Goal: Contribute content: Contribute content

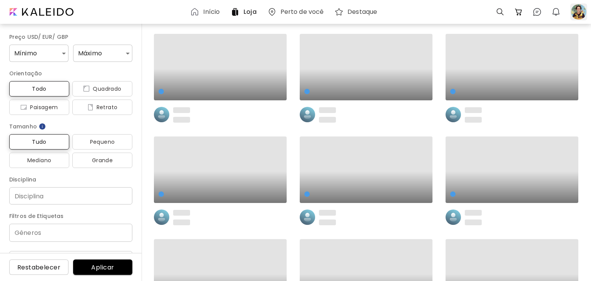
click at [580, 16] on div at bounding box center [578, 11] width 17 height 17
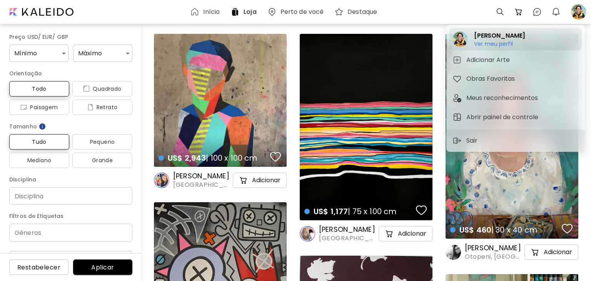
click at [490, 44] on h6 "Ver meu perfil" at bounding box center [499, 43] width 51 height 7
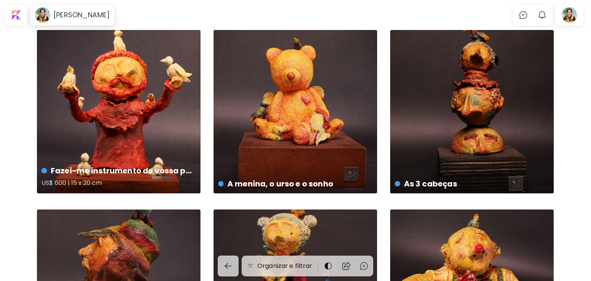
click at [116, 124] on div "Fazei-me instrumento de vossa paz US$ 600 | 15 x 20 cm" at bounding box center [119, 112] width 164 height 164
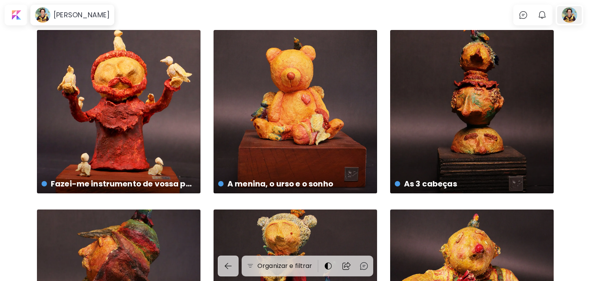
click at [568, 16] on div at bounding box center [569, 15] width 25 height 18
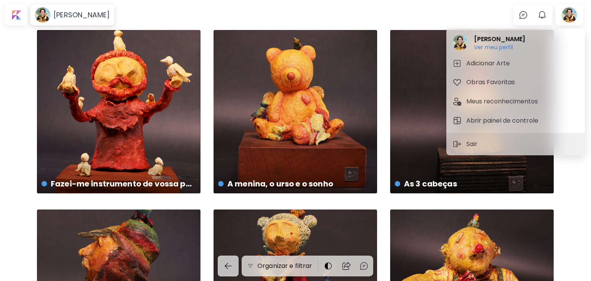
click at [64, 16] on div at bounding box center [295, 140] width 591 height 281
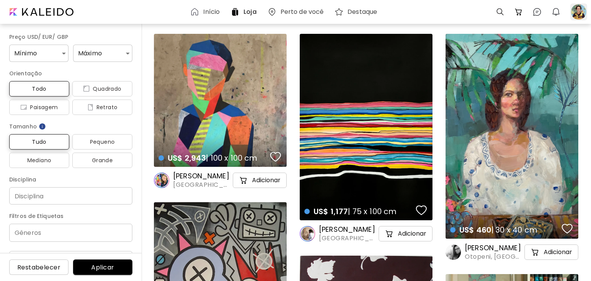
click at [577, 9] on div at bounding box center [578, 11] width 17 height 17
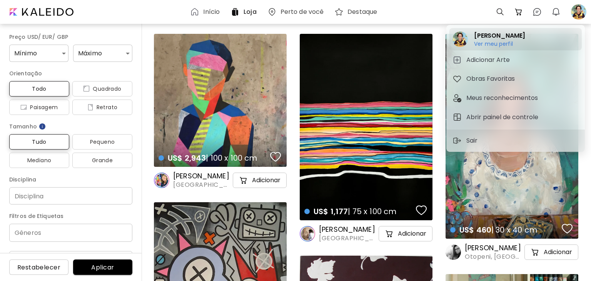
click at [492, 43] on h6 "Ver meu perfil" at bounding box center [499, 43] width 51 height 7
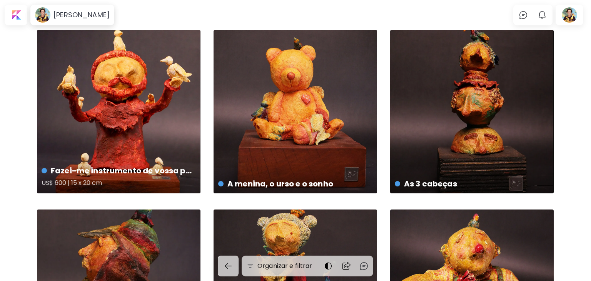
click at [141, 109] on div "Fazei-me instrumento de vossa paz US$ 600 | 15 x 20 cm" at bounding box center [119, 112] width 164 height 164
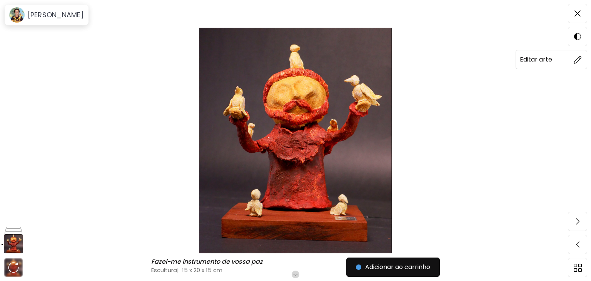
click at [576, 60] on img at bounding box center [578, 60] width 8 height 8
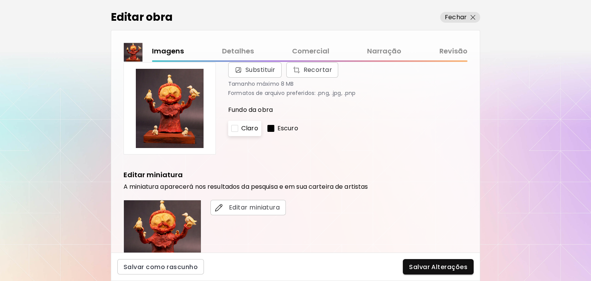
scroll to position [259, 0]
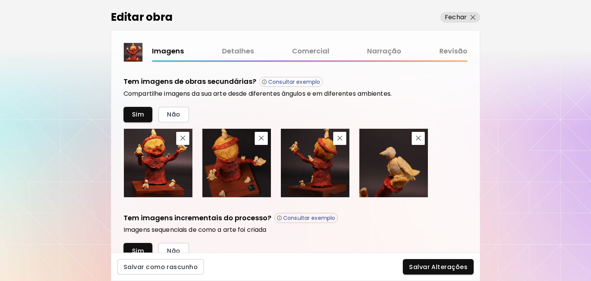
click at [323, 52] on link "Comercial" at bounding box center [310, 51] width 37 height 11
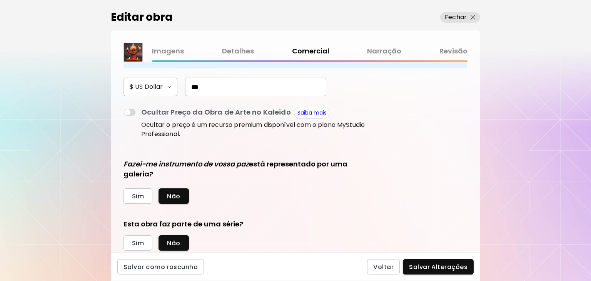
scroll to position [52, 0]
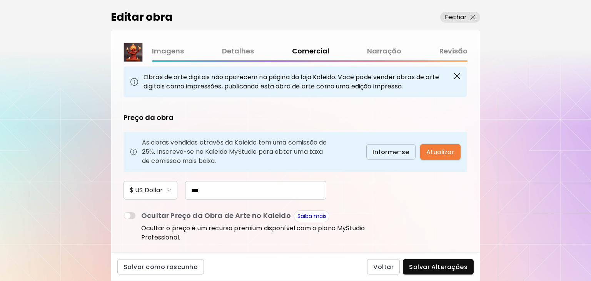
drag, startPoint x: 217, startPoint y: 192, endPoint x: 172, endPoint y: 194, distance: 45.5
click at [185, 194] on input "***" at bounding box center [255, 190] width 141 height 18
type input "***"
click at [442, 268] on span "Salvar Alterações" at bounding box center [438, 267] width 59 height 8
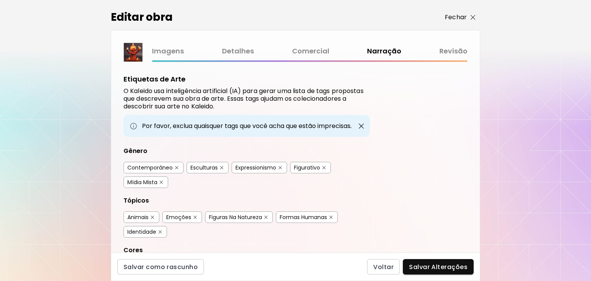
click at [475, 17] on img "button" at bounding box center [473, 17] width 5 height 5
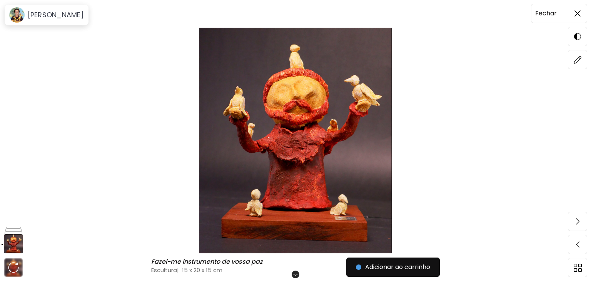
click at [580, 13] on img at bounding box center [578, 13] width 6 height 6
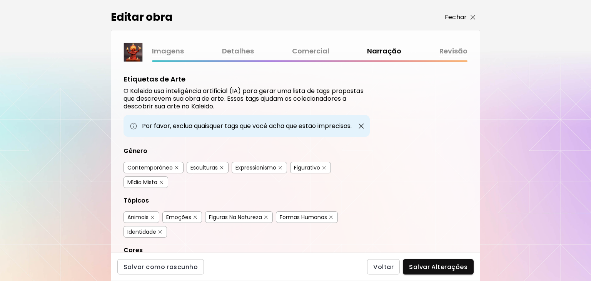
click at [474, 19] on img "button" at bounding box center [473, 17] width 5 height 5
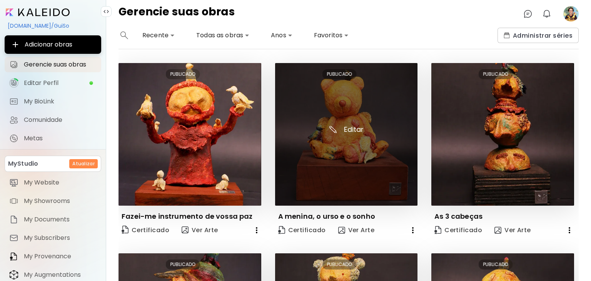
click at [347, 176] on img at bounding box center [346, 134] width 143 height 143
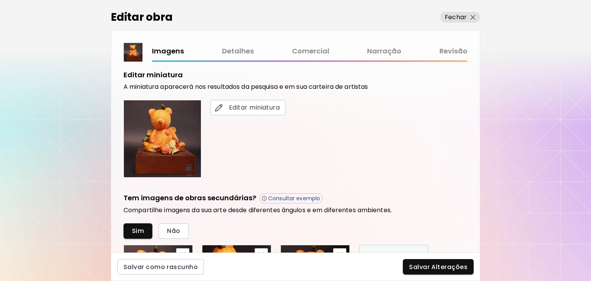
scroll to position [83, 0]
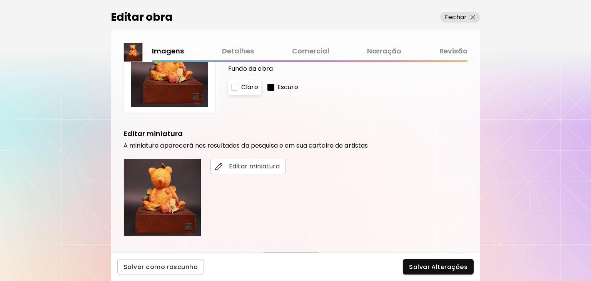
click at [316, 52] on link "Comercial" at bounding box center [310, 51] width 37 height 11
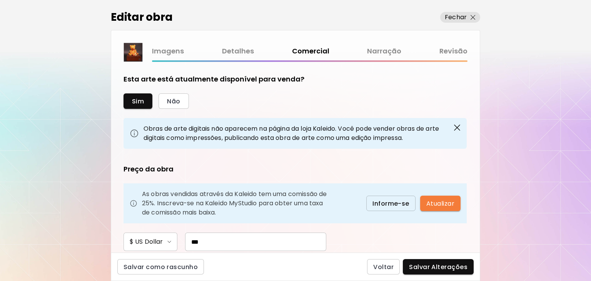
drag, startPoint x: 201, startPoint y: 243, endPoint x: 148, endPoint y: 242, distance: 52.7
click at [185, 242] on input "***" at bounding box center [255, 242] width 141 height 18
type input "***"
click at [446, 268] on span "Salvar Alterações" at bounding box center [438, 267] width 59 height 8
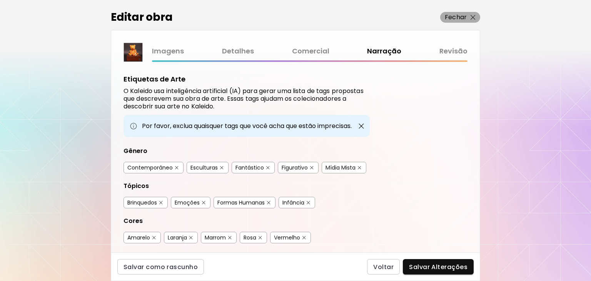
click at [473, 15] on img "button" at bounding box center [473, 17] width 5 height 5
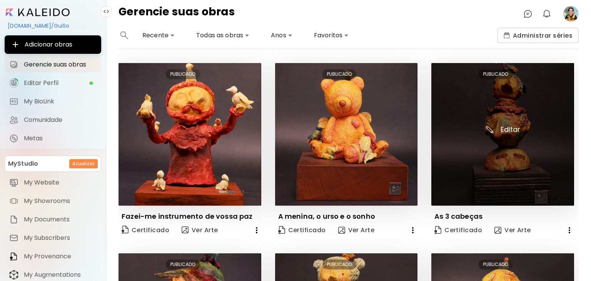
click at [489, 156] on img at bounding box center [502, 134] width 143 height 143
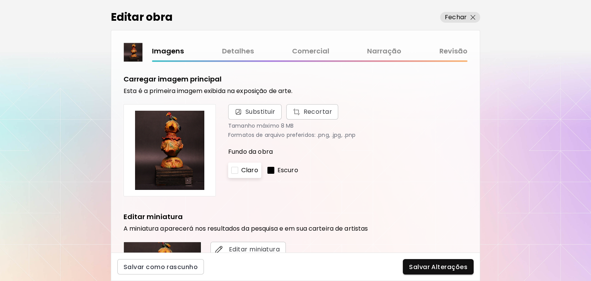
click at [383, 53] on link "Narração" at bounding box center [384, 51] width 34 height 11
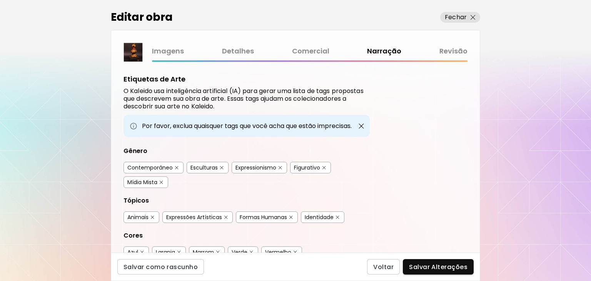
click at [313, 52] on link "Comercial" at bounding box center [310, 51] width 37 height 11
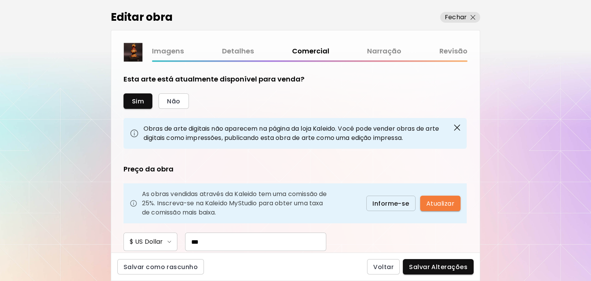
drag, startPoint x: 173, startPoint y: 246, endPoint x: 168, endPoint y: 246, distance: 5.0
click at [185, 246] on input "***" at bounding box center [255, 242] width 141 height 18
type input "***"
click at [439, 268] on span "Salvar Alterações" at bounding box center [438, 267] width 59 height 8
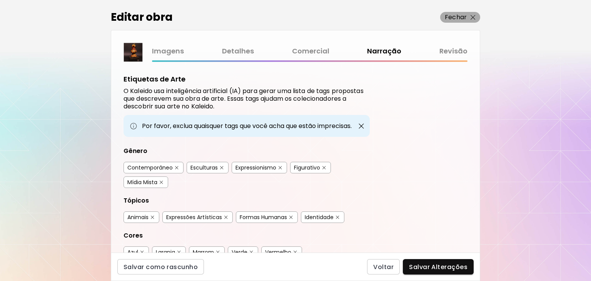
click at [472, 17] on img "button" at bounding box center [473, 17] width 5 height 5
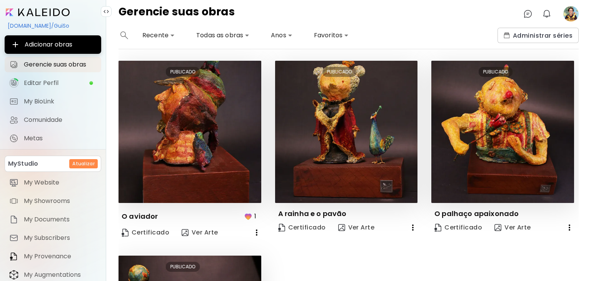
scroll to position [207, 0]
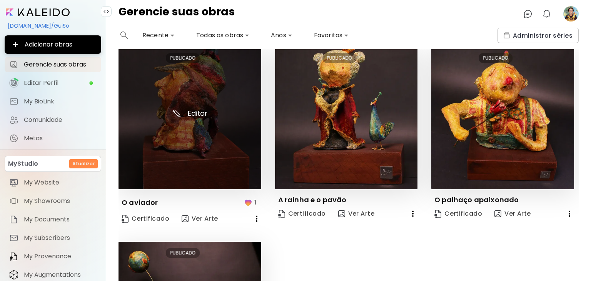
click at [190, 129] on img at bounding box center [190, 118] width 143 height 143
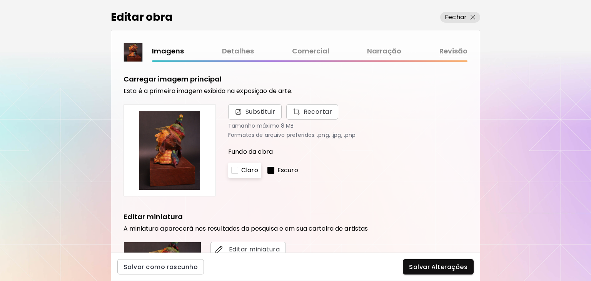
click at [314, 50] on link "Comercial" at bounding box center [310, 51] width 37 height 11
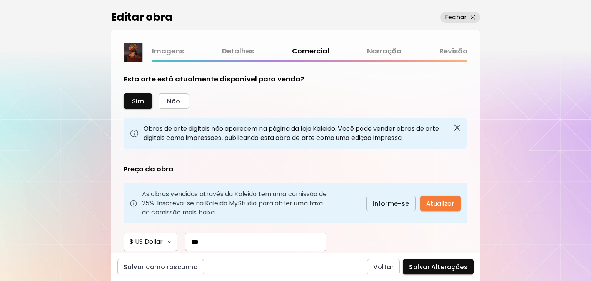
scroll to position [52, 0]
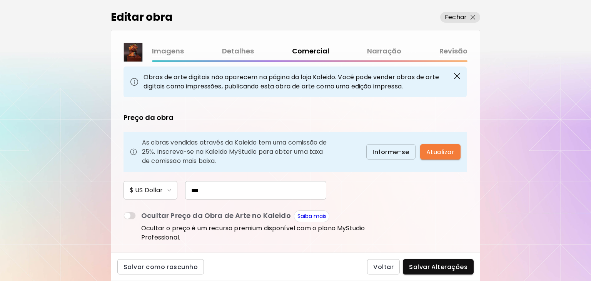
click at [185, 184] on input "***" at bounding box center [255, 190] width 141 height 18
drag, startPoint x: 192, startPoint y: 189, endPoint x: 187, endPoint y: 189, distance: 4.6
click at [187, 189] on input "***" at bounding box center [255, 190] width 141 height 18
type input "***"
click at [429, 268] on span "Salvar Alterações" at bounding box center [438, 267] width 59 height 8
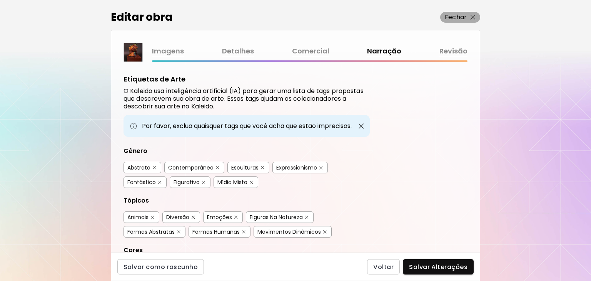
click at [462, 18] on p "Fechar" at bounding box center [456, 17] width 22 height 9
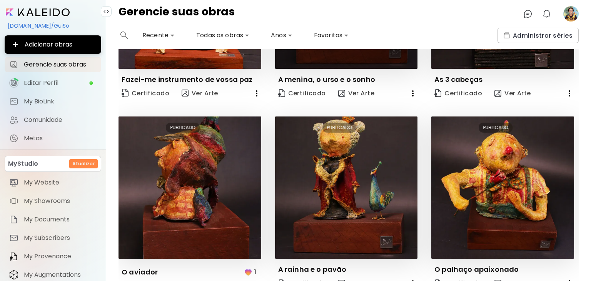
scroll to position [155, 0]
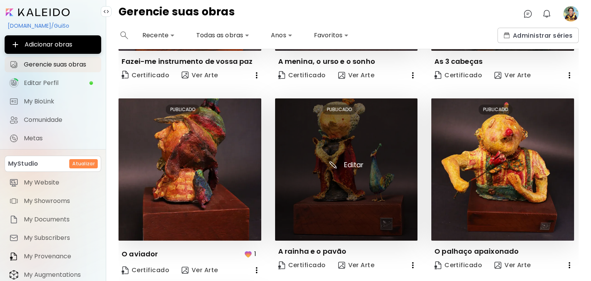
click at [329, 176] on img at bounding box center [346, 170] width 143 height 143
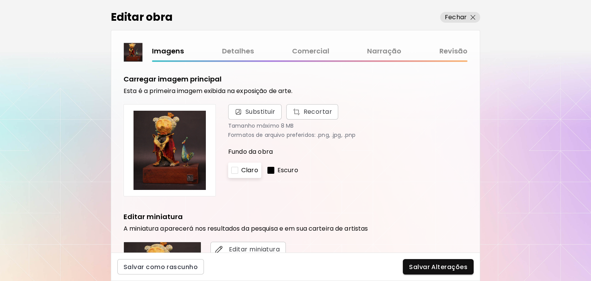
click at [308, 52] on link "Comercial" at bounding box center [310, 51] width 37 height 11
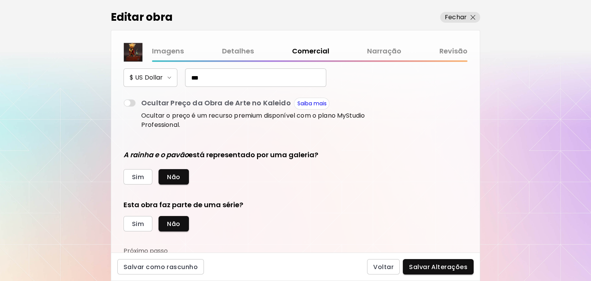
scroll to position [166, 0]
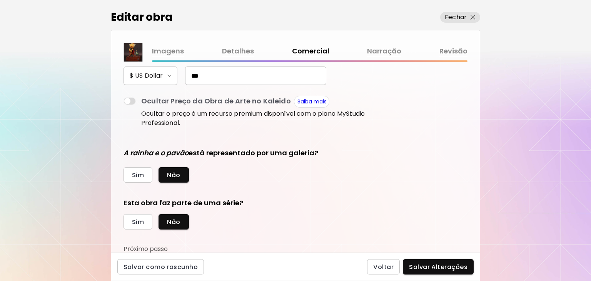
drag, startPoint x: 197, startPoint y: 73, endPoint x: 163, endPoint y: 74, distance: 34.3
click at [185, 74] on input "***" at bounding box center [255, 76] width 141 height 18
type input "***"
click at [441, 268] on span "Salvar Alterações" at bounding box center [438, 267] width 59 height 8
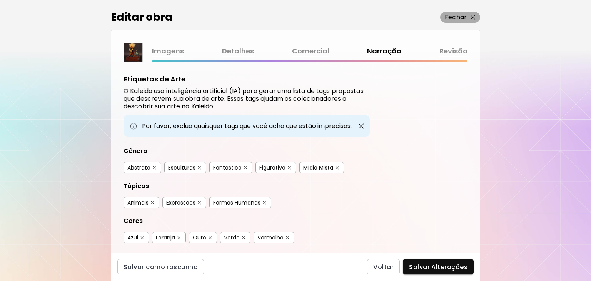
click at [462, 18] on p "Fechar" at bounding box center [456, 17] width 22 height 9
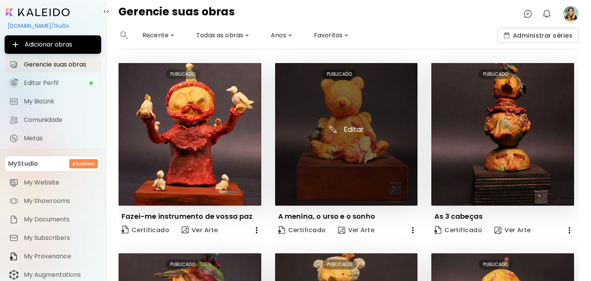
scroll to position [259, 0]
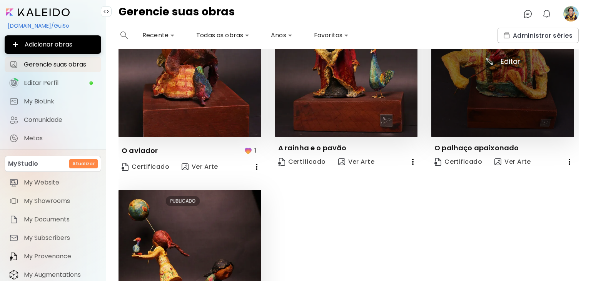
click at [467, 69] on img at bounding box center [502, 66] width 143 height 143
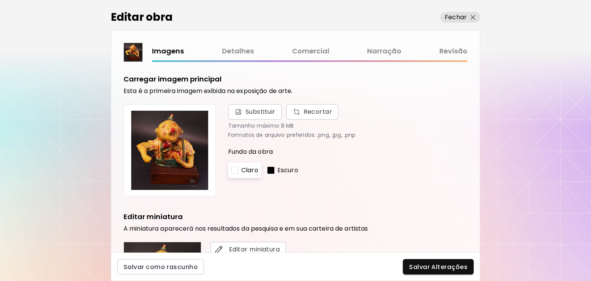
click at [308, 54] on link "Comercial" at bounding box center [310, 51] width 37 height 11
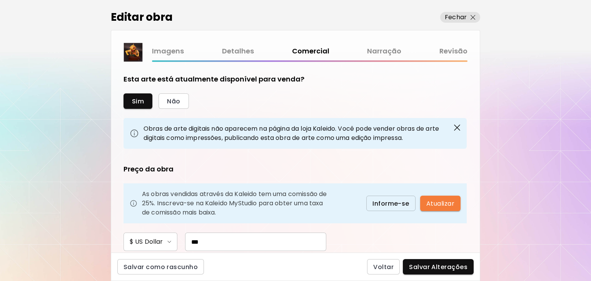
drag, startPoint x: 201, startPoint y: 245, endPoint x: 176, endPoint y: 244, distance: 25.4
click at [185, 244] on input "***" at bounding box center [255, 242] width 141 height 18
type input "***"
click at [455, 18] on p "Fechar" at bounding box center [456, 17] width 22 height 9
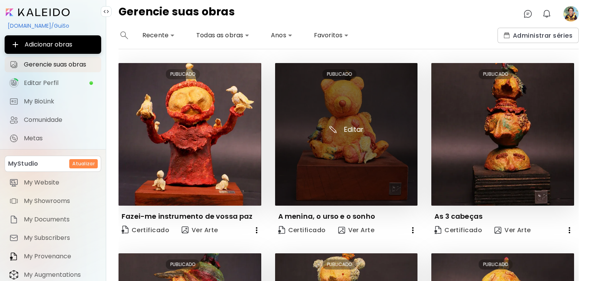
scroll to position [310, 0]
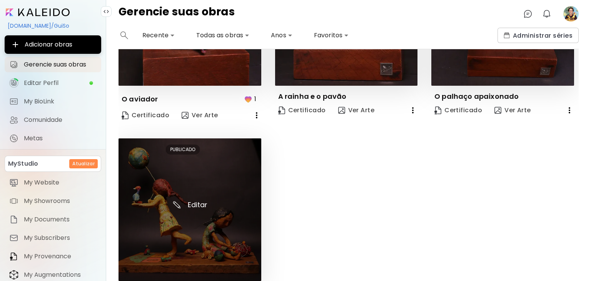
click at [187, 224] on img at bounding box center [190, 210] width 143 height 143
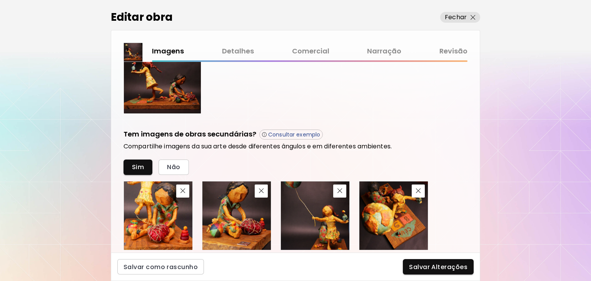
scroll to position [186, 0]
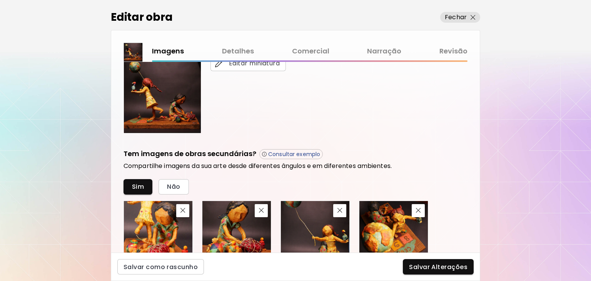
click at [307, 52] on link "Comercial" at bounding box center [310, 51] width 37 height 11
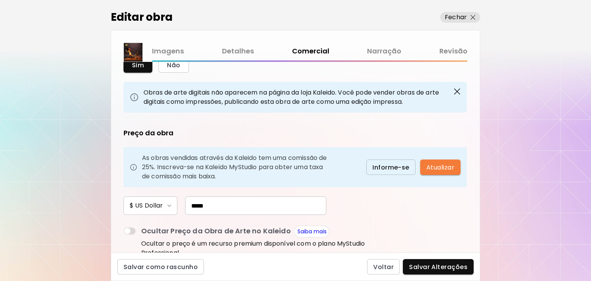
scroll to position [52, 0]
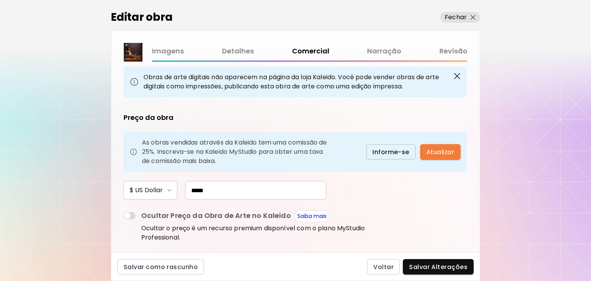
drag, startPoint x: 206, startPoint y: 189, endPoint x: 146, endPoint y: 187, distance: 60.5
click at [185, 187] on input "*****" at bounding box center [255, 190] width 141 height 18
drag, startPoint x: 186, startPoint y: 190, endPoint x: 157, endPoint y: 191, distance: 29.3
click at [185, 191] on input "*" at bounding box center [255, 190] width 141 height 18
drag, startPoint x: 201, startPoint y: 189, endPoint x: 164, endPoint y: 189, distance: 37.0
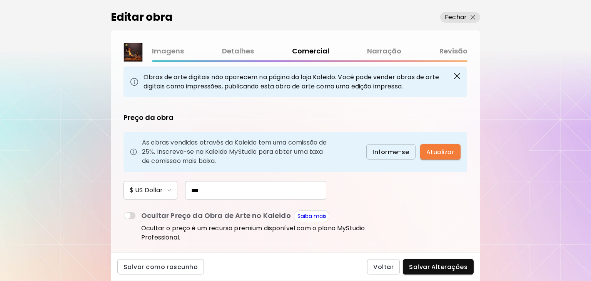
click at [185, 189] on input "***" at bounding box center [255, 190] width 141 height 18
type input "***"
click at [451, 267] on span "Salvar Alterações" at bounding box center [438, 267] width 59 height 8
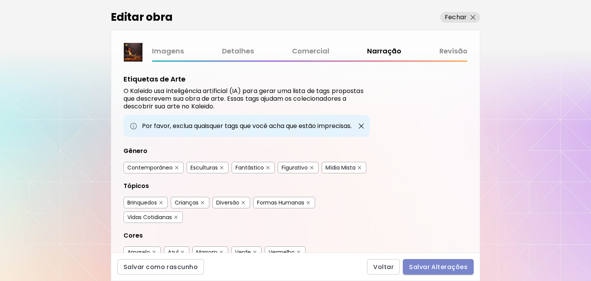
click at [446, 270] on span "Salvar Alterações" at bounding box center [438, 267] width 59 height 8
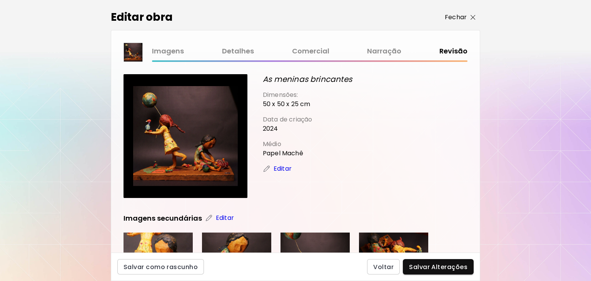
click at [457, 17] on p "Fechar" at bounding box center [456, 17] width 22 height 9
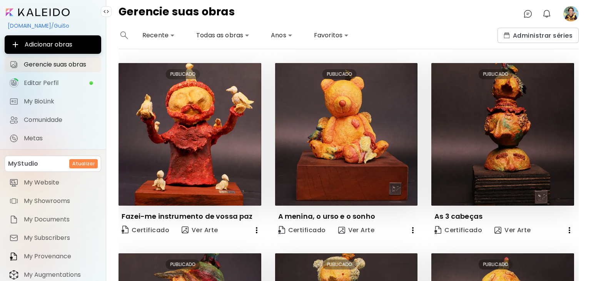
click at [37, 12] on input "image" at bounding box center [38, 12] width 64 height 8
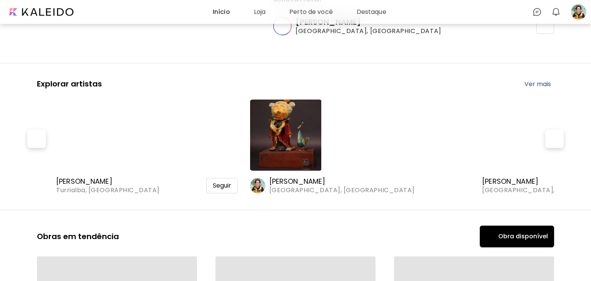
scroll to position [122, 0]
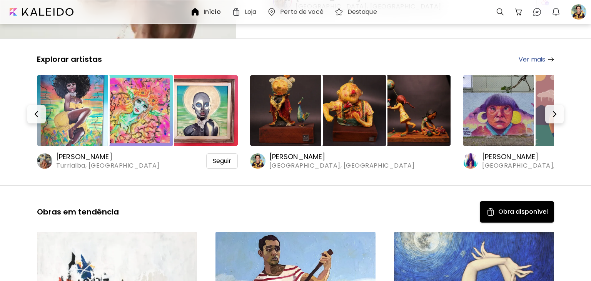
click at [290, 160] on h6 "[PERSON_NAME]" at bounding box center [342, 156] width 146 height 9
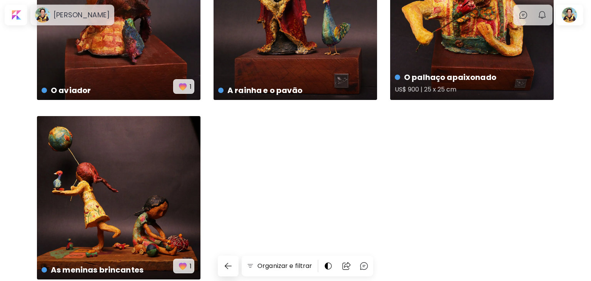
scroll to position [192, 0]
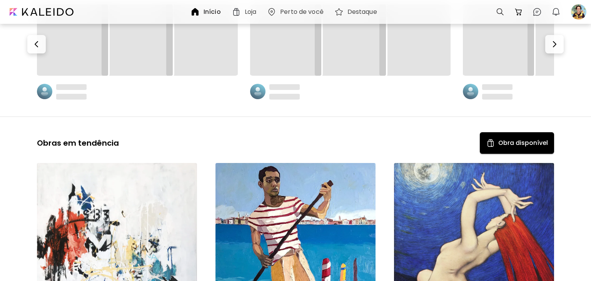
scroll to position [122, 0]
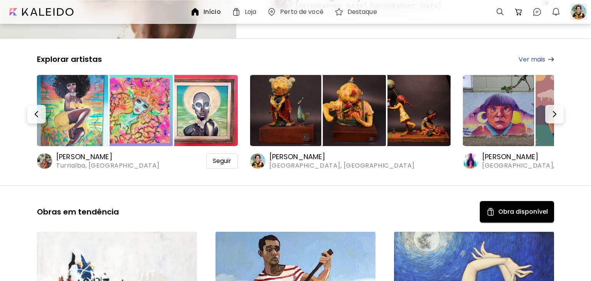
click at [574, 13] on div at bounding box center [578, 11] width 17 height 17
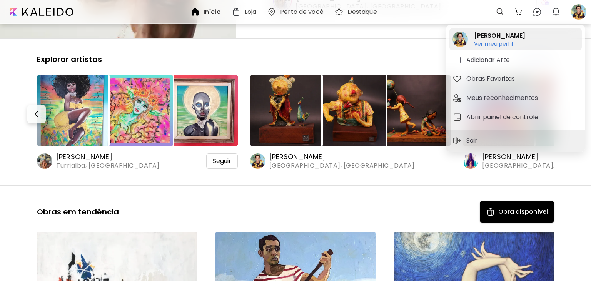
click at [501, 45] on h6 "Ver meu perfil" at bounding box center [499, 43] width 51 height 7
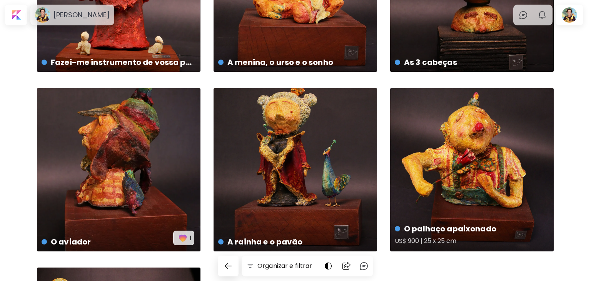
click at [476, 188] on div "O palhaço apaixonado US$ 900 | 25 x 25 cm" at bounding box center [472, 170] width 164 height 164
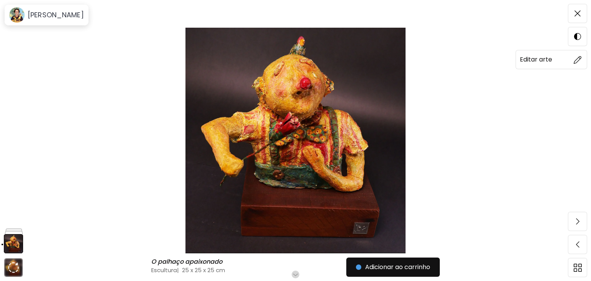
click at [576, 61] on img at bounding box center [578, 60] width 8 height 8
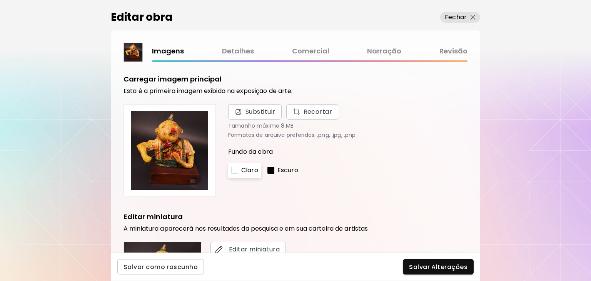
click at [321, 51] on link "Comercial" at bounding box center [310, 51] width 37 height 11
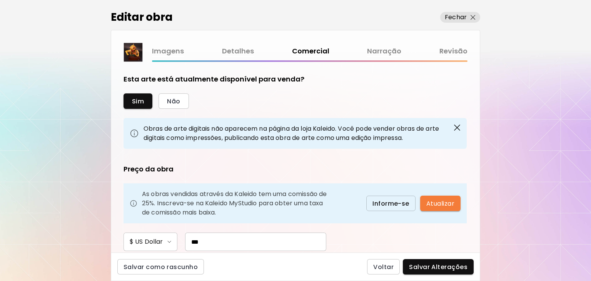
scroll to position [52, 0]
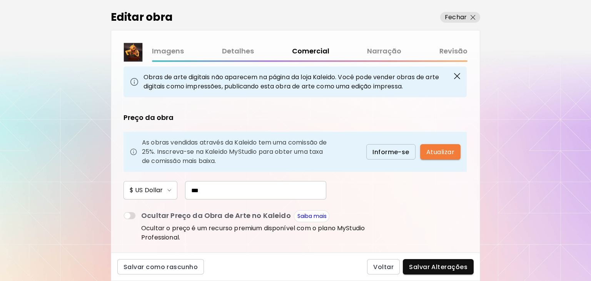
drag, startPoint x: 191, startPoint y: 190, endPoint x: 164, endPoint y: 190, distance: 26.6
click at [185, 190] on input "***" at bounding box center [255, 190] width 141 height 18
type input "***"
click at [437, 268] on span "Salvar Alterações" at bounding box center [438, 267] width 59 height 8
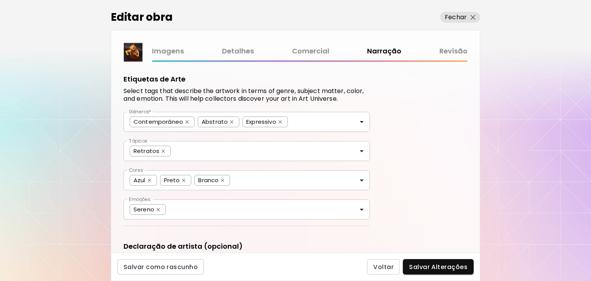
click at [312, 52] on link "Comercial" at bounding box center [310, 51] width 37 height 11
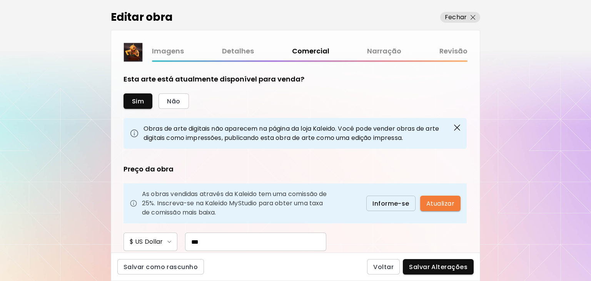
scroll to position [155, 0]
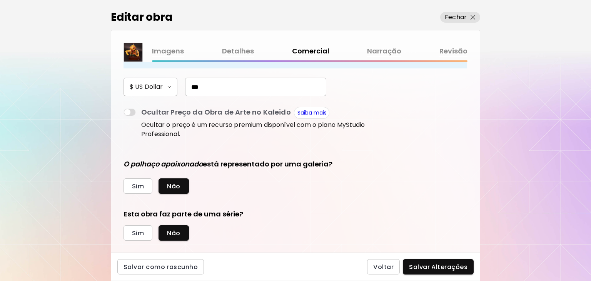
drag, startPoint x: 197, startPoint y: 85, endPoint x: 150, endPoint y: 82, distance: 47.5
click at [185, 82] on input "***" at bounding box center [255, 87] width 141 height 18
type input "***"
click at [459, 267] on span "Salvar Alterações" at bounding box center [438, 267] width 59 height 8
click at [459, 267] on div "Voltar Salvar Alterações" at bounding box center [420, 266] width 107 height 15
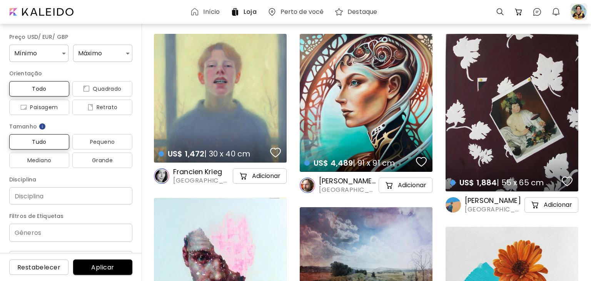
click at [581, 10] on div at bounding box center [578, 11] width 17 height 17
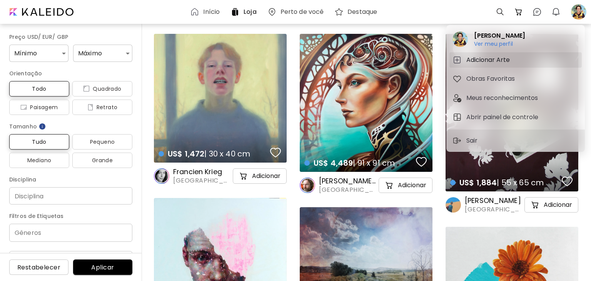
click at [486, 61] on h5 "Adicionar Arte" at bounding box center [490, 59] width 46 height 9
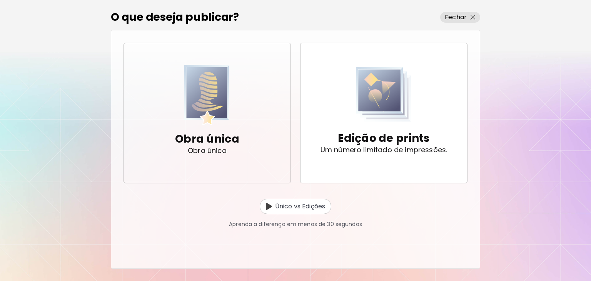
click at [201, 111] on img "button" at bounding box center [206, 95] width 45 height 60
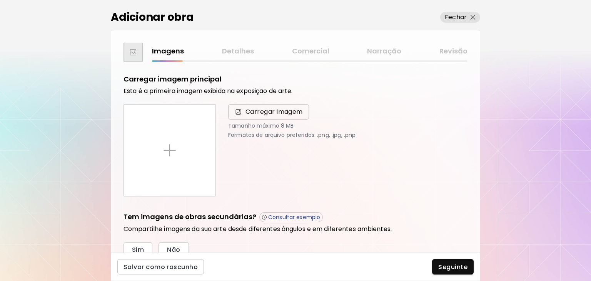
click at [273, 114] on span "Carregar imagem" at bounding box center [274, 111] width 57 height 9
click at [0, 0] on input "Carregar imagem" at bounding box center [0, 0] width 0 height 0
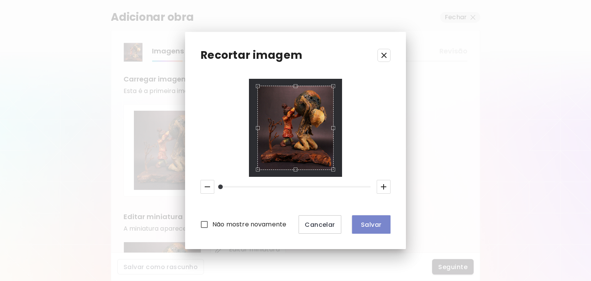
click at [368, 223] on span "Salvar" at bounding box center [371, 225] width 26 height 8
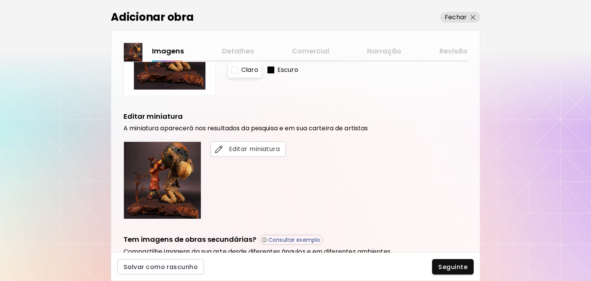
scroll to position [155, 0]
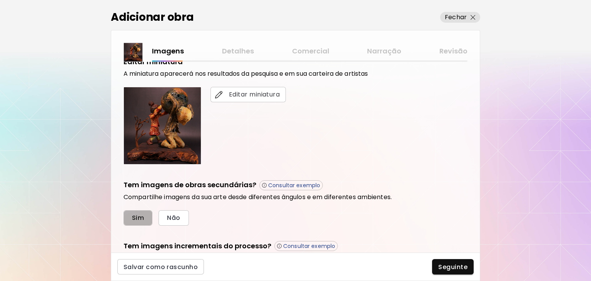
click at [137, 221] on span "Sim" at bounding box center [138, 218] width 12 height 8
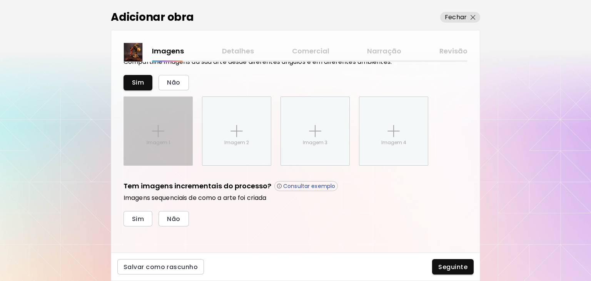
scroll to position [291, 0]
click at [172, 134] on div "Imagem 1" at bounding box center [158, 131] width 69 height 69
click at [0, 0] on input "Imagem 1" at bounding box center [0, 0] width 0 height 0
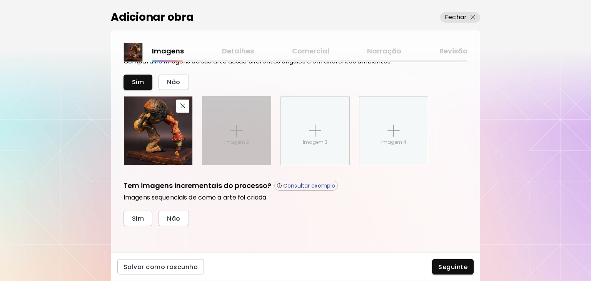
click at [239, 129] on img at bounding box center [237, 131] width 12 height 12
click at [0, 0] on input "Imagem 2" at bounding box center [0, 0] width 0 height 0
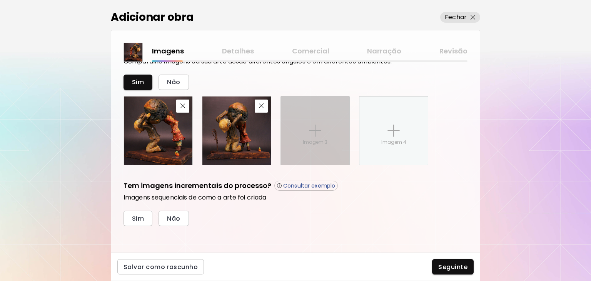
click at [307, 139] on p "Imagem 3" at bounding box center [315, 142] width 25 height 7
click at [0, 0] on input "Imagem 3" at bounding box center [0, 0] width 0 height 0
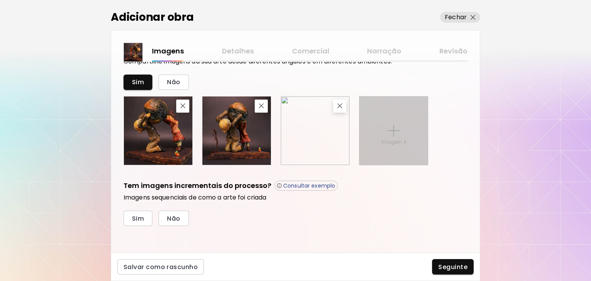
click at [394, 137] on div "Imagem 4" at bounding box center [394, 131] width 69 height 69
click at [0, 0] on input "Imagem 4" at bounding box center [0, 0] width 0 height 0
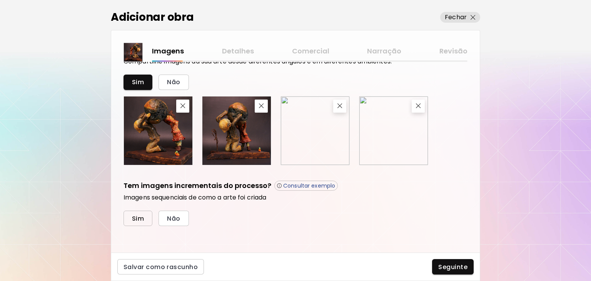
click at [133, 218] on span "Sim" at bounding box center [138, 219] width 12 height 8
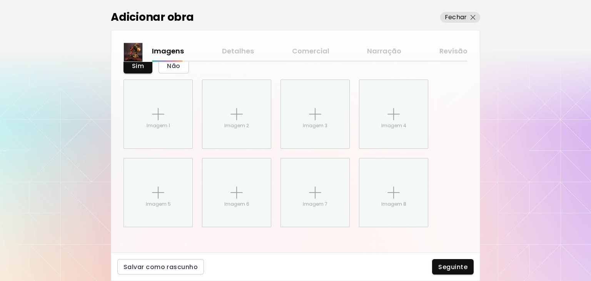
scroll to position [445, 0]
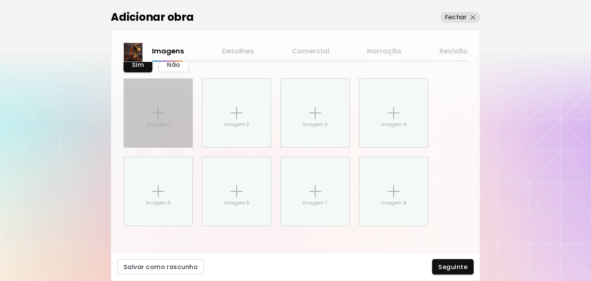
click at [155, 124] on p "Imagem 1" at bounding box center [158, 124] width 23 height 7
click at [0, 0] on input "Imagem 1" at bounding box center [0, 0] width 0 height 0
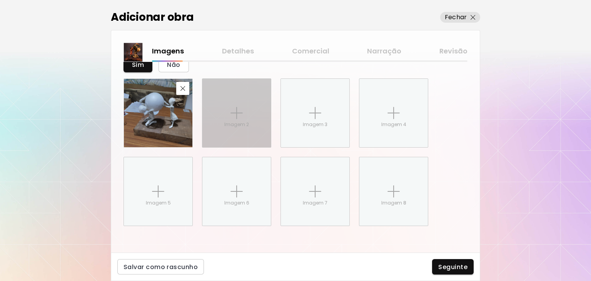
click at [225, 122] on p "Imagem 2" at bounding box center [236, 124] width 25 height 7
click at [0, 0] on input "Imagem 2" at bounding box center [0, 0] width 0 height 0
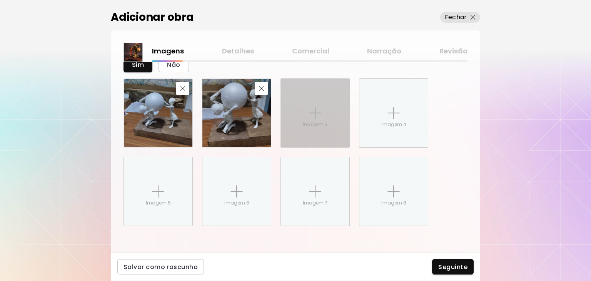
click at [332, 111] on div "Imagem 3" at bounding box center [315, 113] width 69 height 69
click at [0, 0] on input "Imagem 3" at bounding box center [0, 0] width 0 height 0
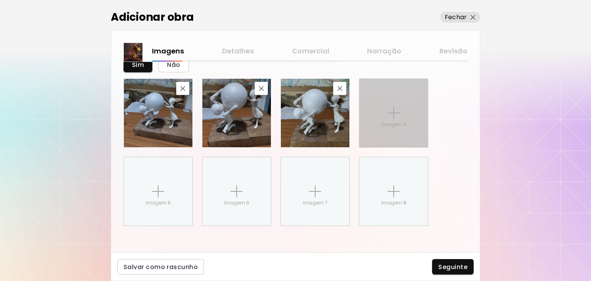
click at [390, 124] on p "Imagem 4" at bounding box center [393, 124] width 25 height 7
click at [0, 0] on input "Imagem 4" at bounding box center [0, 0] width 0 height 0
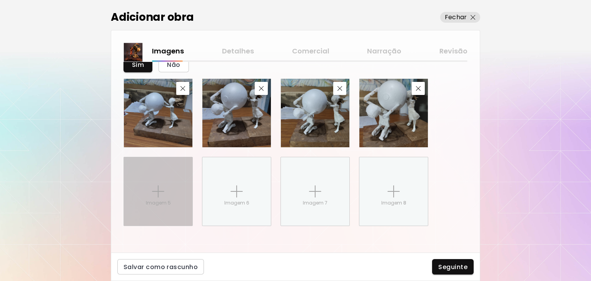
click at [164, 173] on div "Imagem 5" at bounding box center [158, 191] width 69 height 69
click at [0, 0] on input "Imagem 5" at bounding box center [0, 0] width 0 height 0
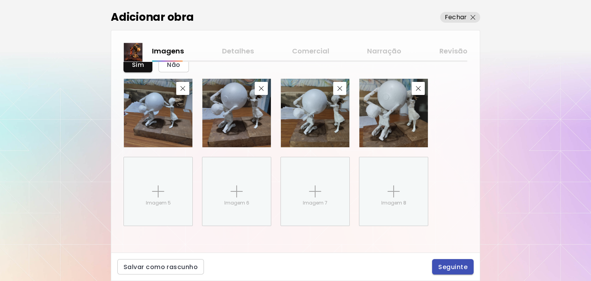
click at [449, 264] on span "Seguinte" at bounding box center [452, 267] width 29 height 8
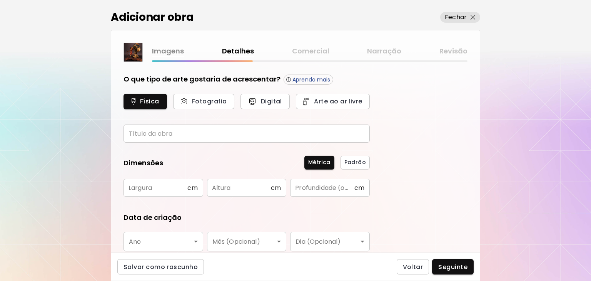
click at [208, 137] on input "text" at bounding box center [247, 134] width 246 height 18
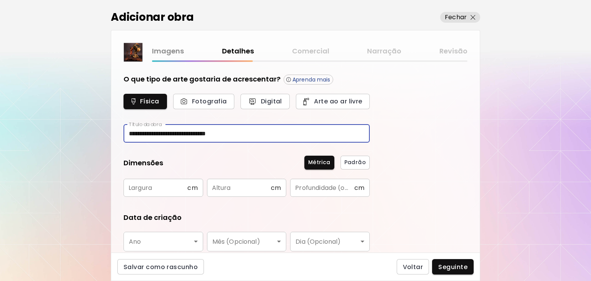
type input "**********"
click at [166, 189] on input "text" at bounding box center [156, 188] width 64 height 18
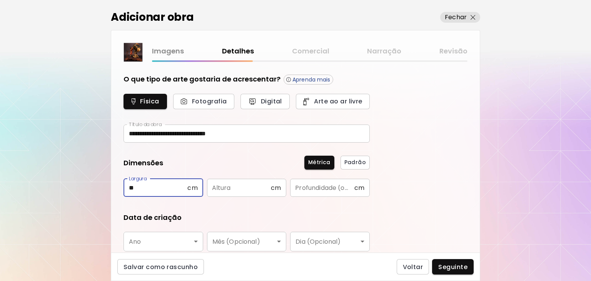
type input "**"
click at [259, 186] on input "text" at bounding box center [239, 188] width 64 height 18
type input "**"
click at [321, 189] on input "text" at bounding box center [322, 188] width 64 height 18
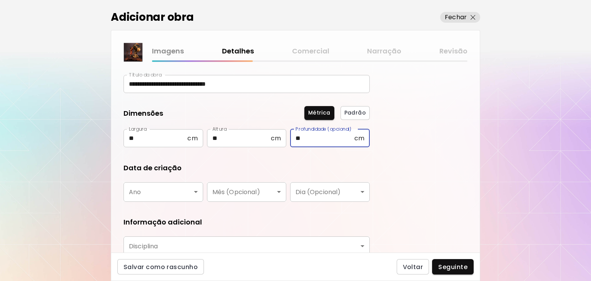
scroll to position [52, 0]
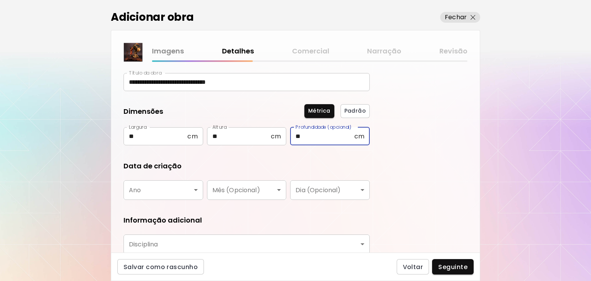
type input "**"
click at [166, 192] on body "**********" at bounding box center [295, 140] width 591 height 281
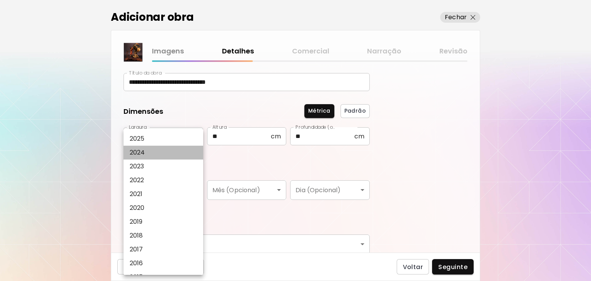
click at [146, 152] on li "2024" at bounding box center [164, 153] width 80 height 14
type input "****"
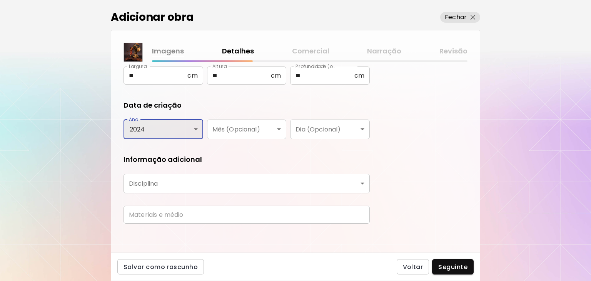
scroll to position [114, 0]
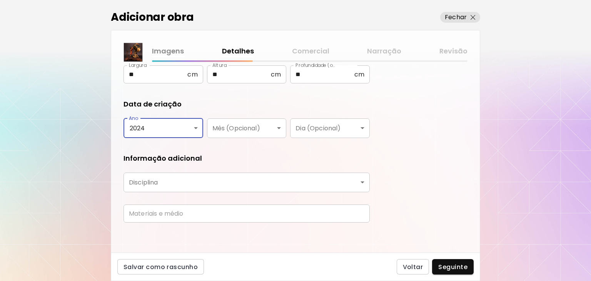
click at [216, 182] on body "**********" at bounding box center [295, 140] width 591 height 281
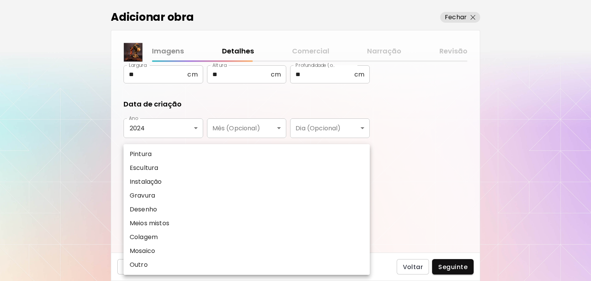
click at [154, 169] on p "Escultura" at bounding box center [144, 168] width 28 height 9
type input "*********"
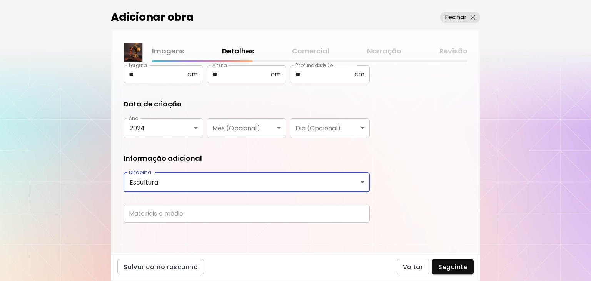
click at [168, 213] on input "text" at bounding box center [247, 214] width 246 height 18
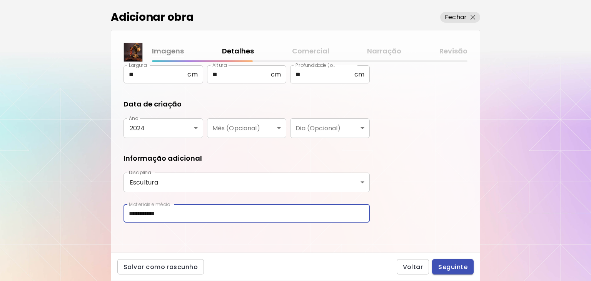
type input "**********"
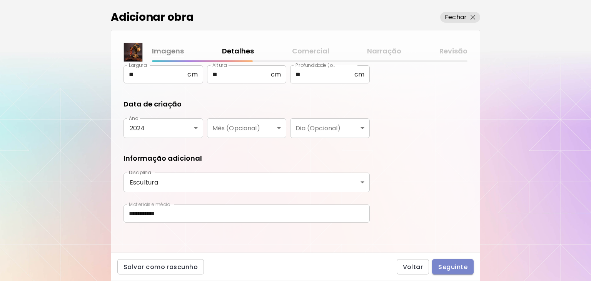
click at [450, 268] on span "Seguinte" at bounding box center [452, 267] width 29 height 8
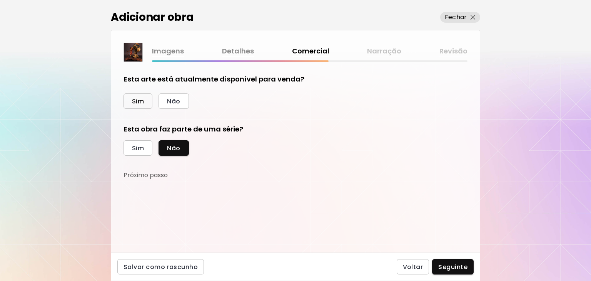
click at [141, 100] on span "Sim" at bounding box center [138, 101] width 12 height 8
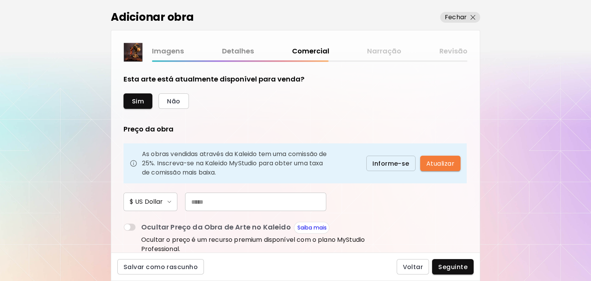
click at [194, 204] on input "text" at bounding box center [255, 202] width 141 height 18
drag, startPoint x: 186, startPoint y: 203, endPoint x: 181, endPoint y: 201, distance: 5.7
click at [185, 201] on input "***" at bounding box center [255, 202] width 141 height 18
type input "***"
click at [449, 266] on span "Seguinte" at bounding box center [452, 267] width 29 height 8
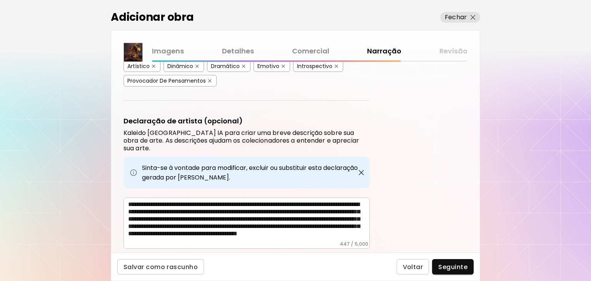
scroll to position [11, 0]
click at [454, 264] on span "Seguinte" at bounding box center [452, 267] width 29 height 8
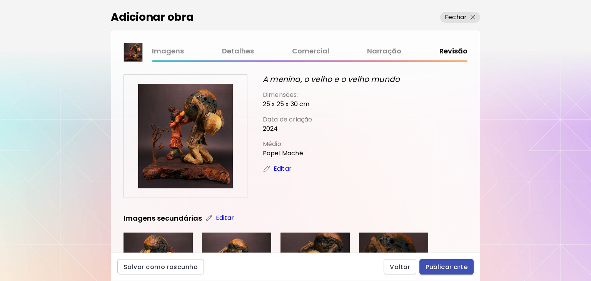
click at [453, 271] on span "Publicar arte" at bounding box center [447, 267] width 42 height 8
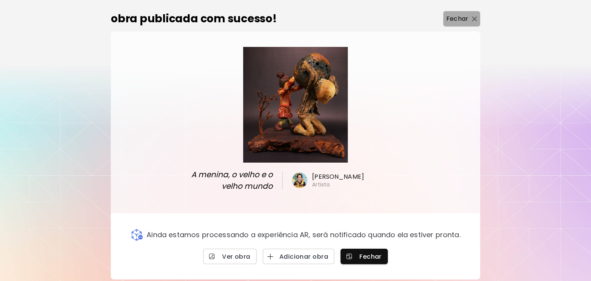
click at [473, 22] on img "button" at bounding box center [474, 19] width 5 height 5
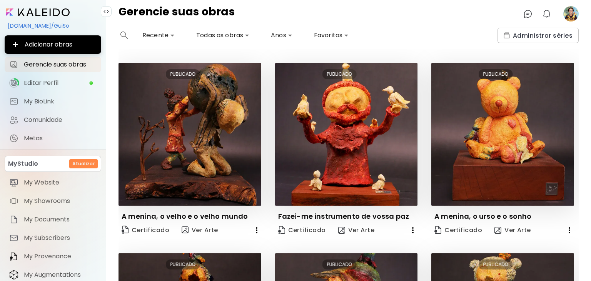
click at [572, 13] on image at bounding box center [571, 13] width 15 height 15
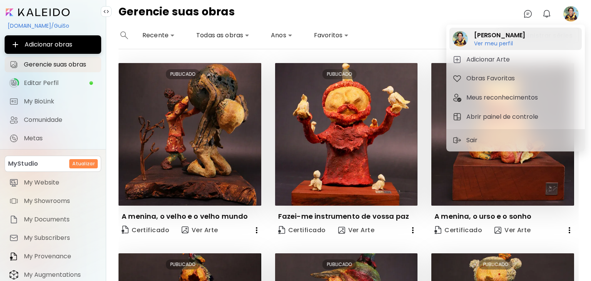
click at [485, 43] on h6 "Ver meu perfil" at bounding box center [499, 43] width 51 height 7
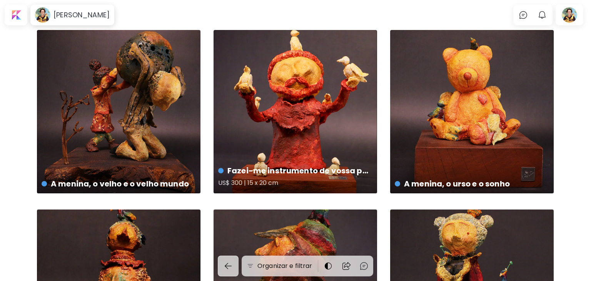
click at [340, 105] on div "Fazei-me instrumento de vossa paz US$ 300 | 15 x 20 cm" at bounding box center [296, 112] width 164 height 164
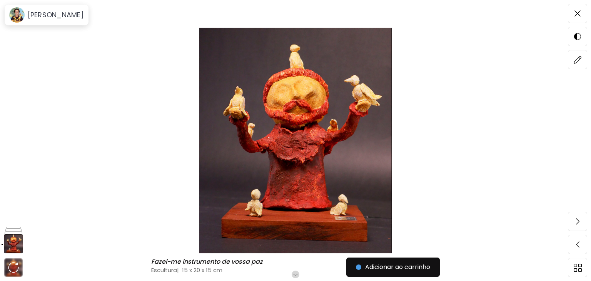
click at [350, 141] on img at bounding box center [295, 141] width 527 height 226
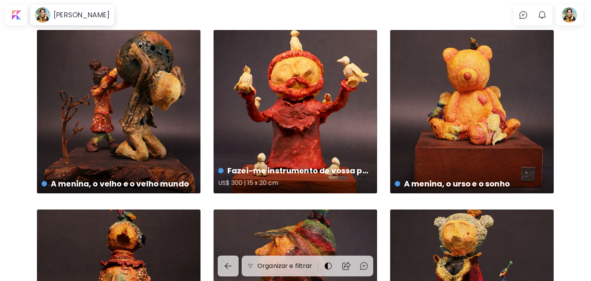
click at [314, 110] on div "Fazei-me instrumento de vossa paz US$ 300 | 15 x 20 cm" at bounding box center [296, 112] width 164 height 164
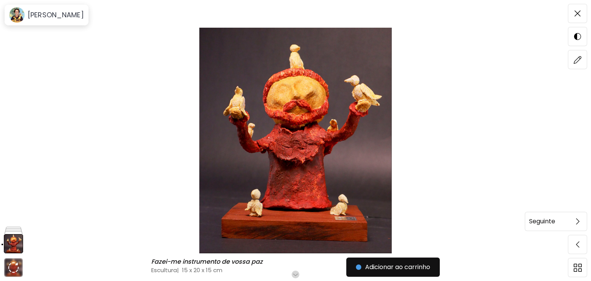
click at [579, 222] on img at bounding box center [577, 222] width 3 height 6
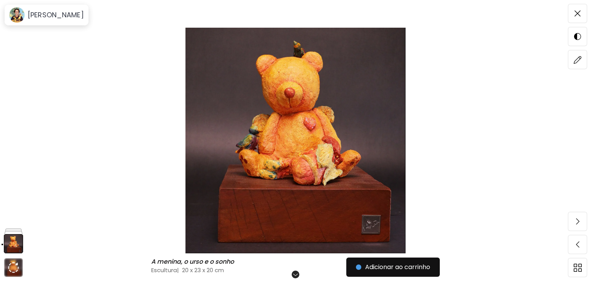
click at [579, 222] on div "A menina, o urso e o sonho A menina, o urso e o sonho Escultura | 20 x 23 x 20 …" at bounding box center [295, 140] width 591 height 281
click at [578, 8] on span at bounding box center [578, 13] width 16 height 16
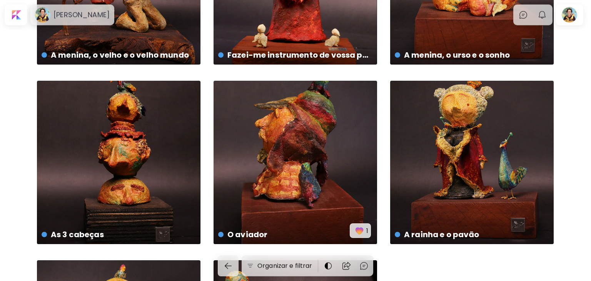
scroll to position [111, 0]
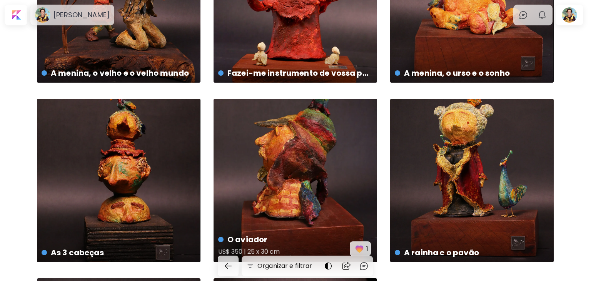
click at [361, 249] on img "button" at bounding box center [359, 249] width 11 height 11
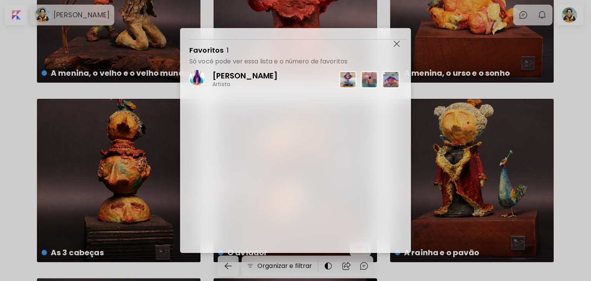
click at [221, 73] on p "Eloá Cruz" at bounding box center [244, 76] width 65 height 10
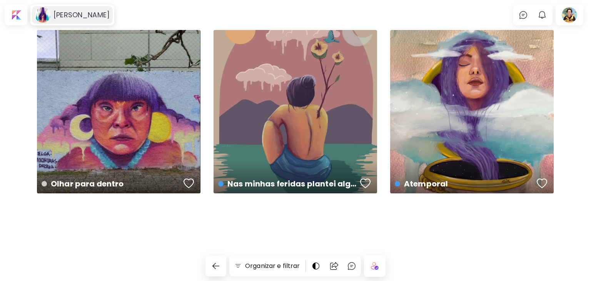
click at [59, 14] on h6 "Eloá Cruz" at bounding box center [82, 14] width 56 height 9
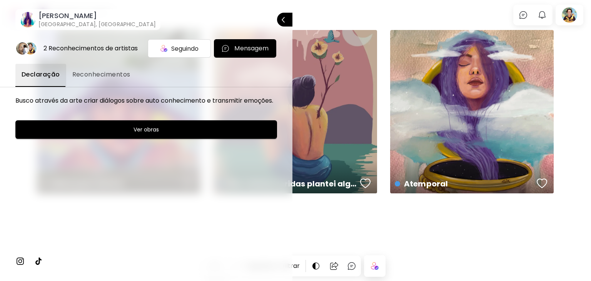
click at [348, 13] on div at bounding box center [295, 140] width 591 height 281
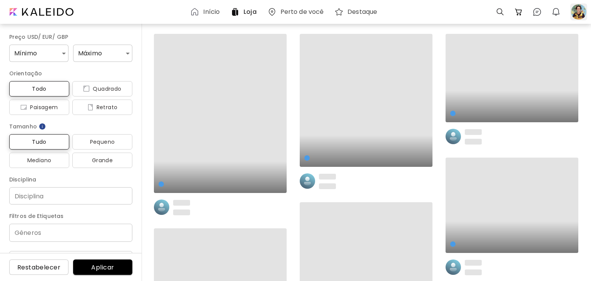
click at [577, 10] on div at bounding box center [578, 11] width 17 height 17
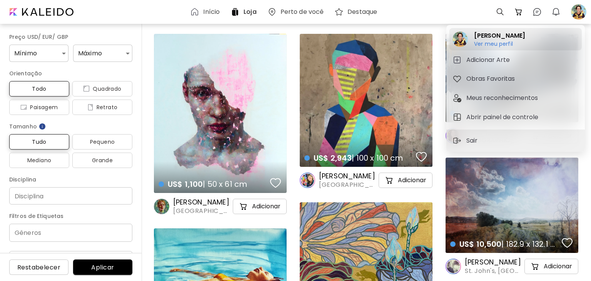
click at [505, 45] on h6 "Ver meu perfil" at bounding box center [499, 43] width 51 height 7
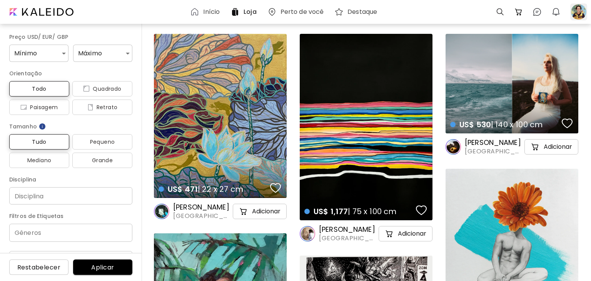
click at [578, 13] on div at bounding box center [578, 11] width 17 height 17
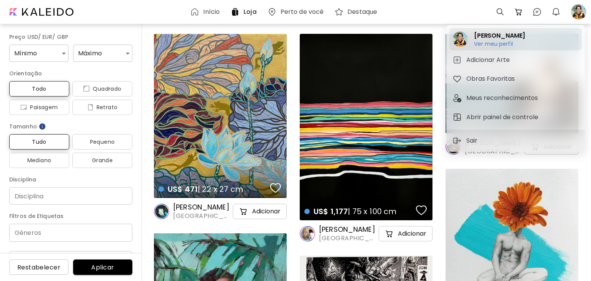
click at [501, 46] on h6 "Ver meu perfil" at bounding box center [499, 43] width 51 height 7
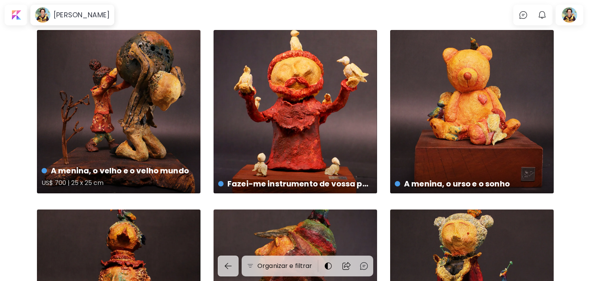
click at [84, 153] on div "A menina, o velho e o velho mundo US$ 700 | 25 x 25 cm" at bounding box center [119, 112] width 164 height 164
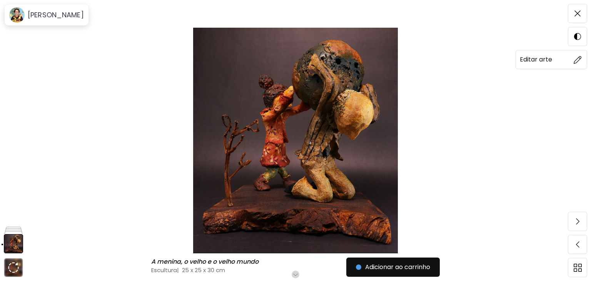
click at [577, 60] on img at bounding box center [578, 60] width 8 height 8
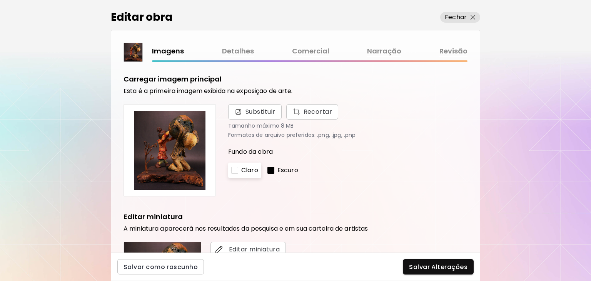
click at [323, 52] on link "Comercial" at bounding box center [310, 51] width 37 height 11
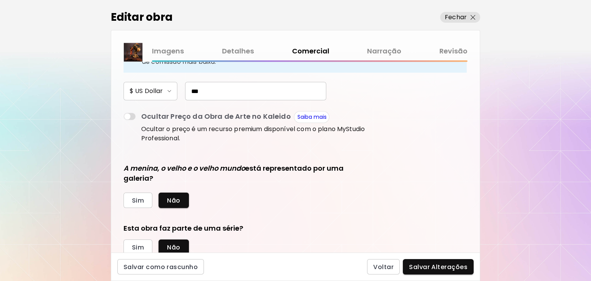
scroll to position [155, 0]
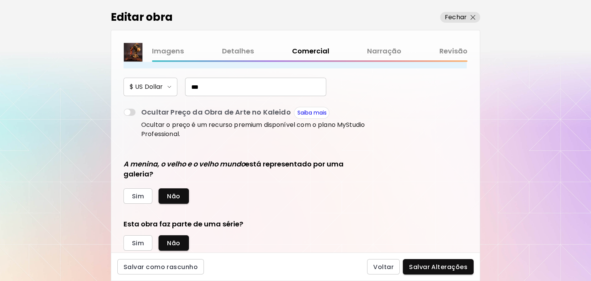
drag, startPoint x: 196, startPoint y: 85, endPoint x: 172, endPoint y: 90, distance: 24.2
click at [185, 90] on input "***" at bounding box center [255, 87] width 141 height 18
type input "***"
click at [443, 266] on span "Salvar Alterações" at bounding box center [438, 267] width 59 height 8
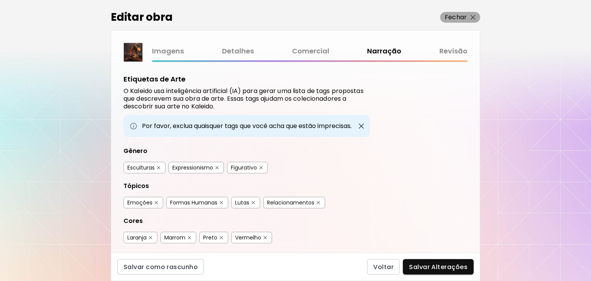
click at [463, 15] on p "Fechar" at bounding box center [456, 17] width 22 height 9
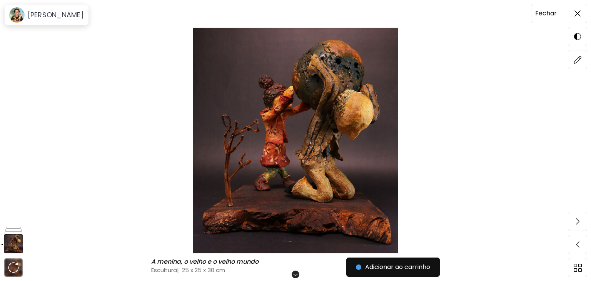
click at [579, 16] on img at bounding box center [578, 13] width 6 height 6
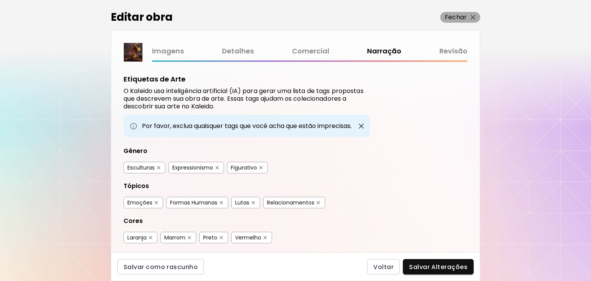
click at [472, 18] on img "button" at bounding box center [473, 17] width 5 height 5
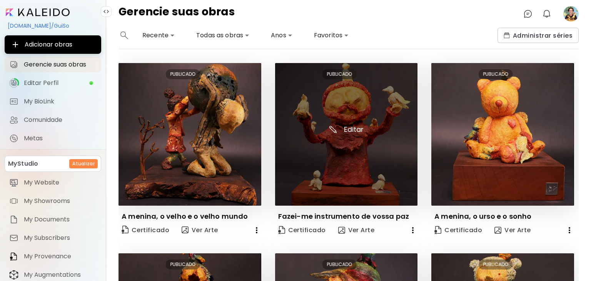
click at [354, 132] on img at bounding box center [346, 134] width 143 height 143
